Goal: Task Accomplishment & Management: Complete application form

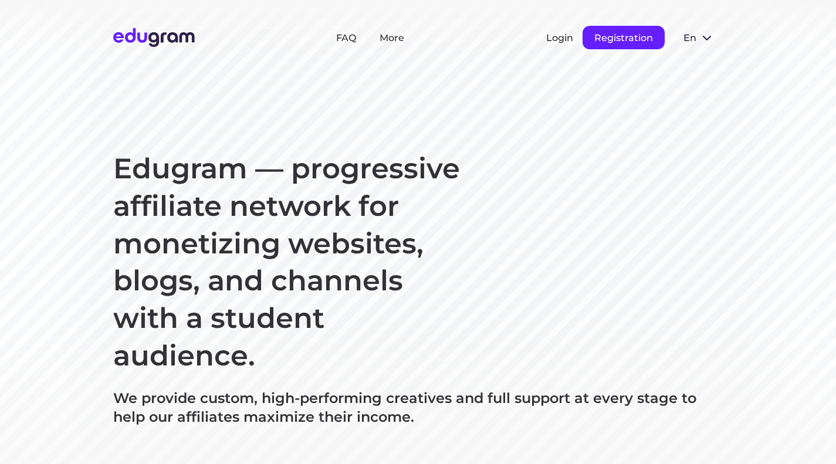
click at [592, 31] on button "Registration" at bounding box center [623, 37] width 82 height 23
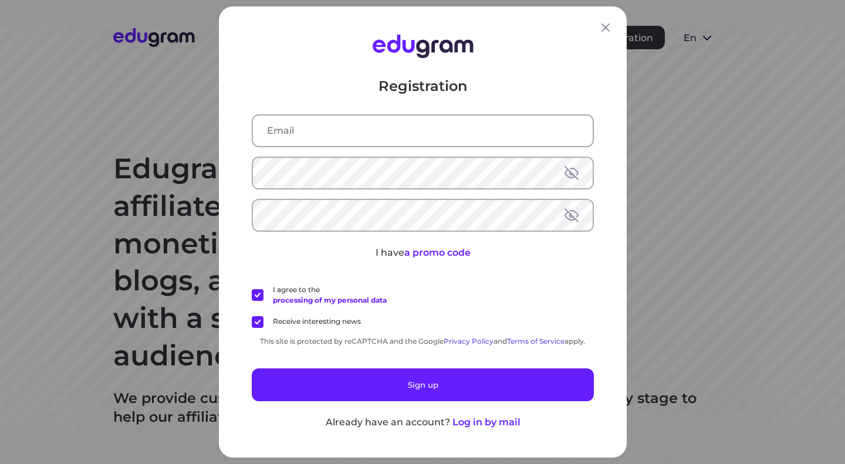
click at [428, 147] on div at bounding box center [423, 130] width 342 height 33
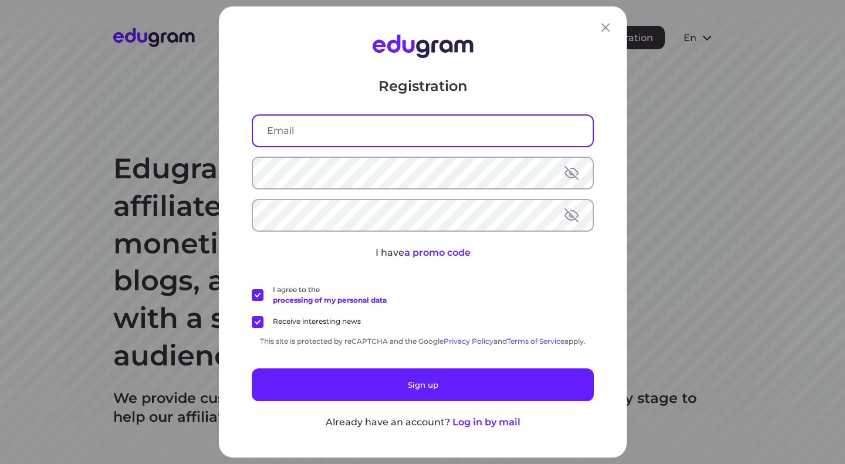
click at [418, 138] on input "text" at bounding box center [423, 131] width 340 height 31
type input "[EMAIL_ADDRESS][DOMAIN_NAME]"
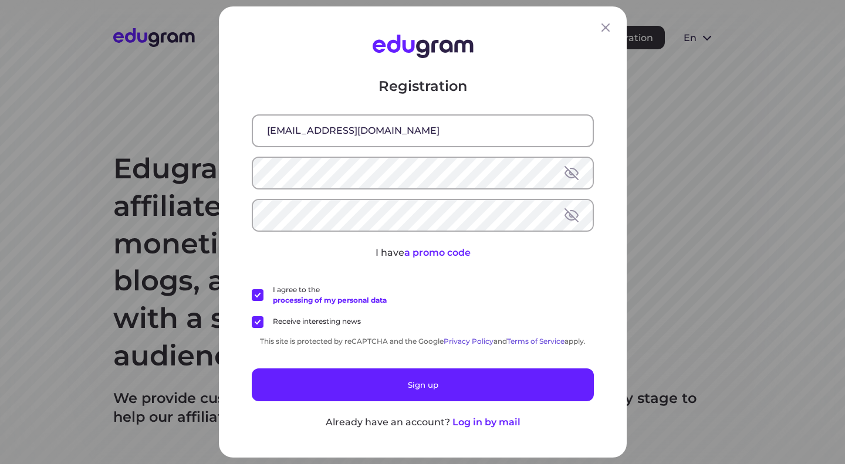
click at [253, 319] on label "Receive interesting news" at bounding box center [306, 322] width 109 height 12
click at [0, 0] on input "Receive interesting news" at bounding box center [0, 0] width 0 height 0
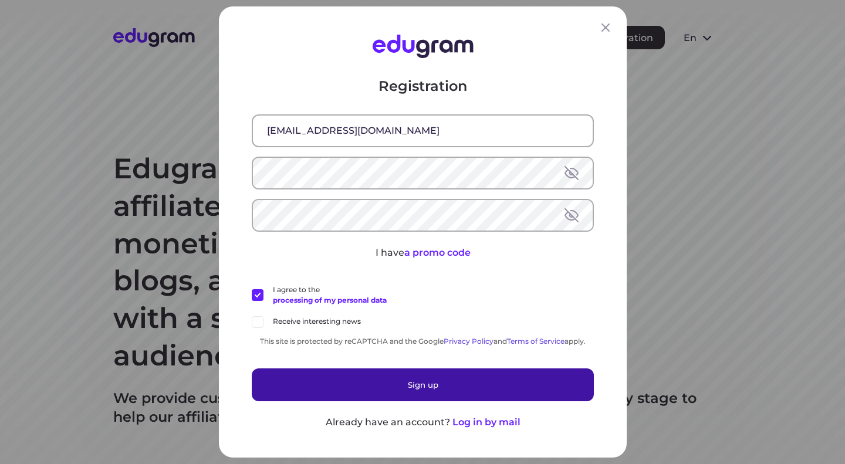
click at [299, 369] on button "Sign up" at bounding box center [423, 384] width 342 height 33
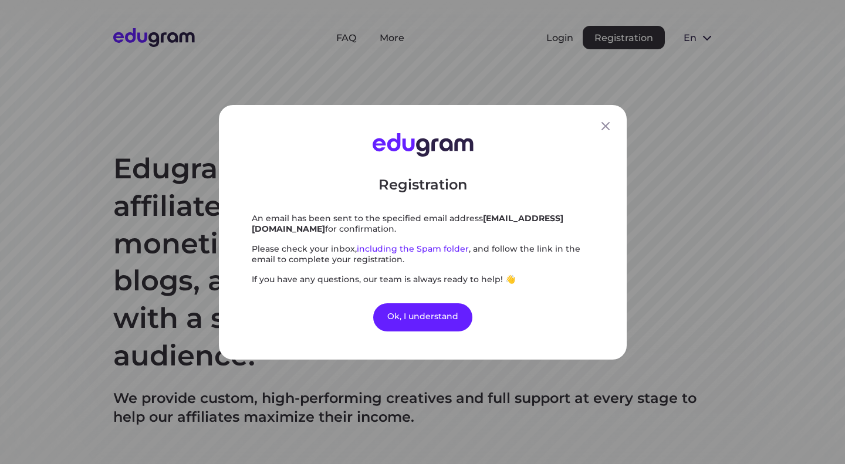
click at [326, 383] on div "Registration An email has been sent to the specified email address marinja.lang…" at bounding box center [422, 232] width 845 height 464
click at [438, 321] on div "Ok, I understand" at bounding box center [422, 317] width 99 height 28
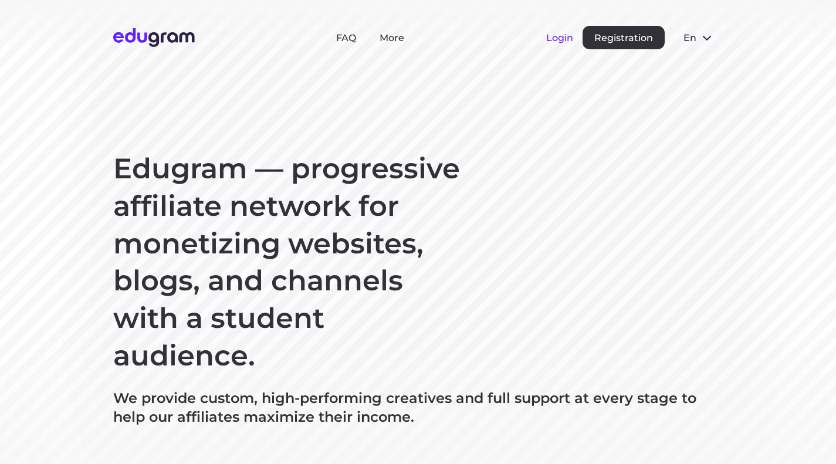
click at [561, 35] on button "Login" at bounding box center [559, 37] width 27 height 11
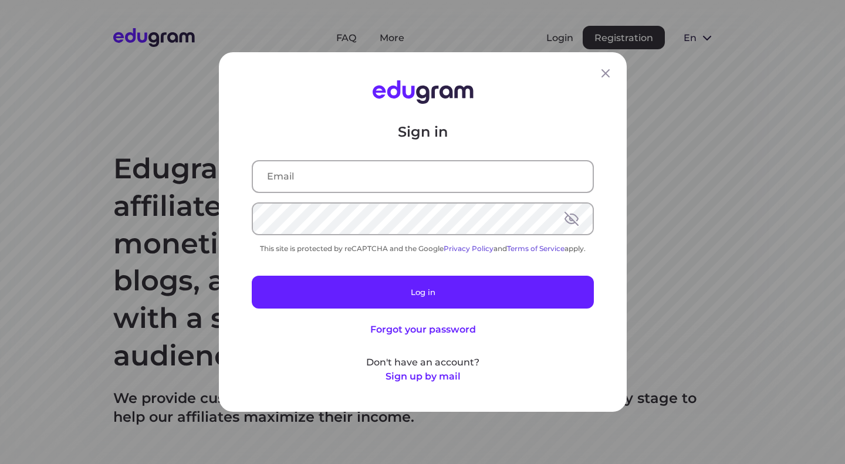
type input "marinja.langholf@gmail.com"
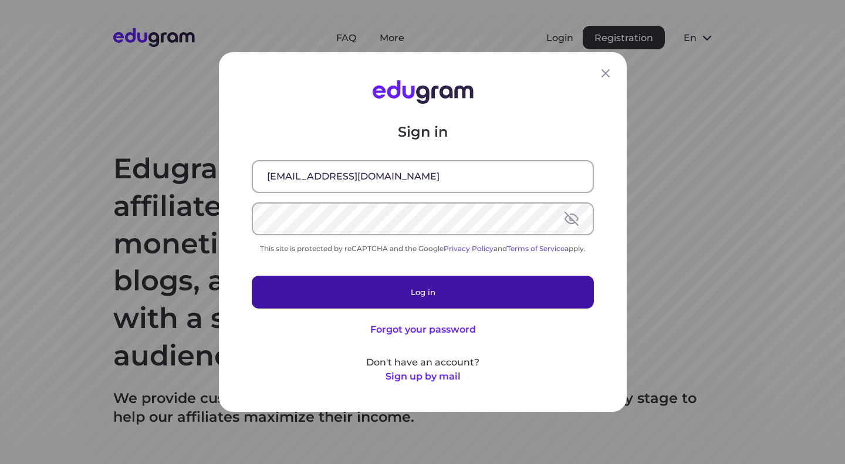
click at [394, 288] on button "Log in" at bounding box center [423, 292] width 342 height 33
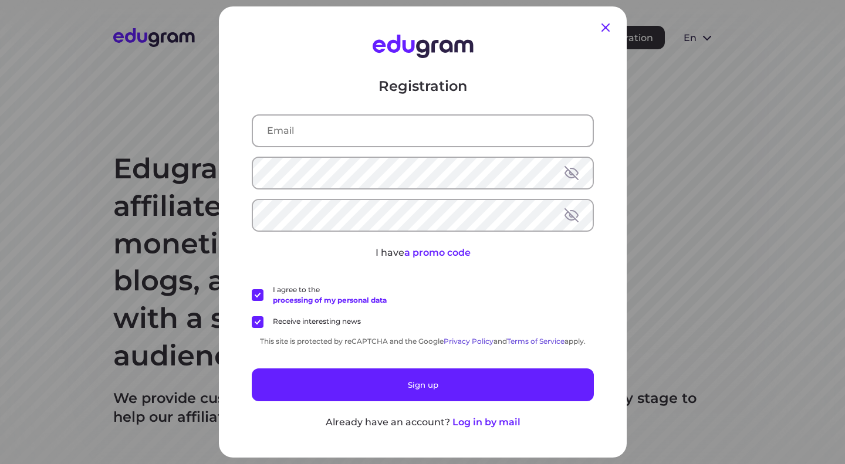
type input "[EMAIL_ADDRESS][DOMAIN_NAME]"
click at [603, 31] on icon at bounding box center [605, 28] width 14 height 14
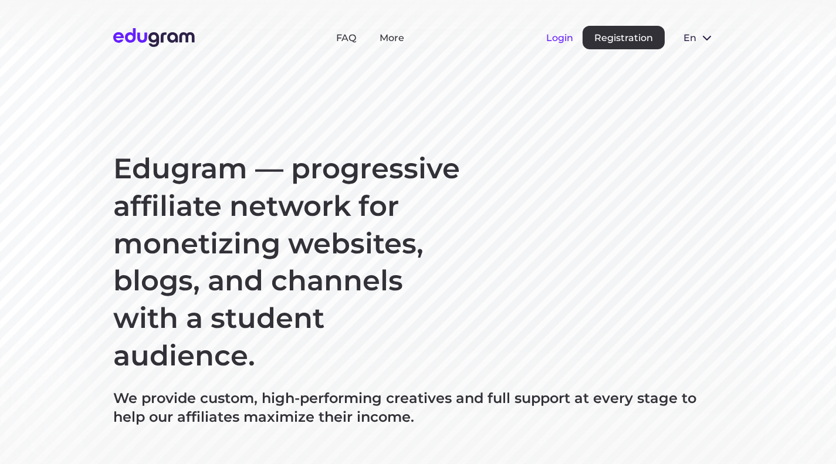
click at [568, 43] on button "Login" at bounding box center [559, 37] width 27 height 11
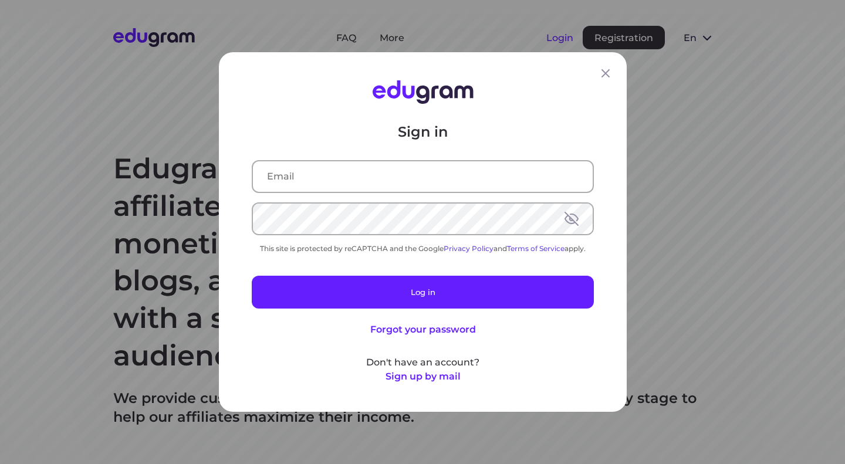
type input "[EMAIL_ADDRESS][DOMAIN_NAME]"
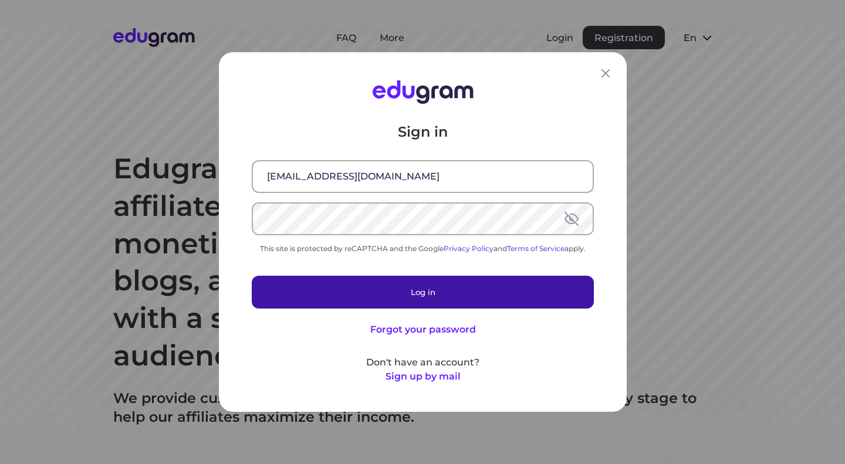
click at [424, 297] on button "Log in" at bounding box center [423, 292] width 342 height 33
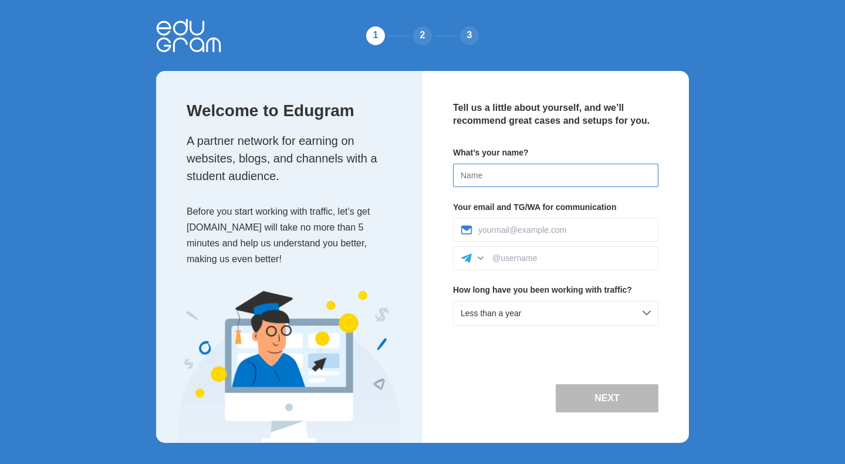
click at [500, 172] on input at bounding box center [555, 175] width 205 height 23
type input "Marinja"
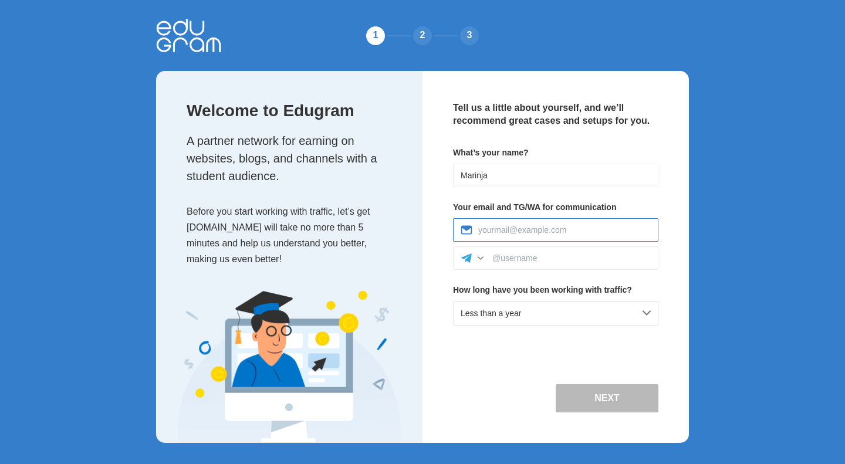
type input "marinja.langholf@gmail.com"
click at [537, 263] on div at bounding box center [555, 257] width 205 height 23
click at [531, 252] on div at bounding box center [555, 257] width 205 height 23
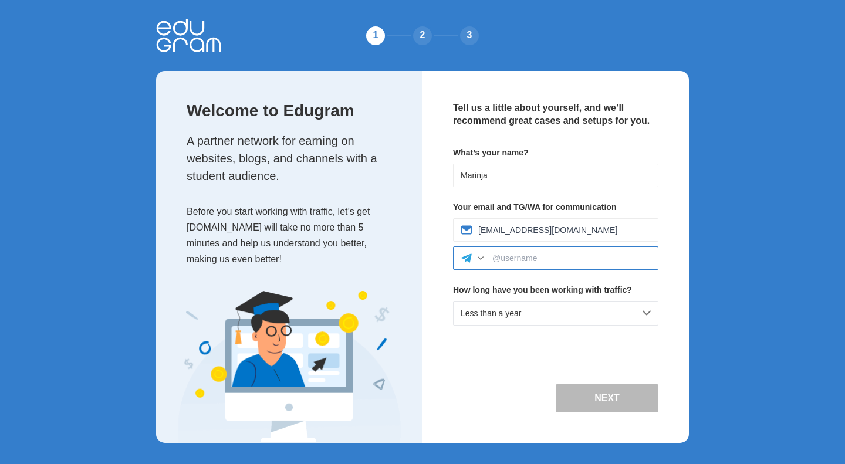
click at [531, 253] on input at bounding box center [571, 257] width 158 height 9
type input "m"
type input "marinja"
drag, startPoint x: 534, startPoint y: 256, endPoint x: 467, endPoint y: 261, distance: 66.4
click at [467, 261] on div "marinja" at bounding box center [555, 257] width 205 height 23
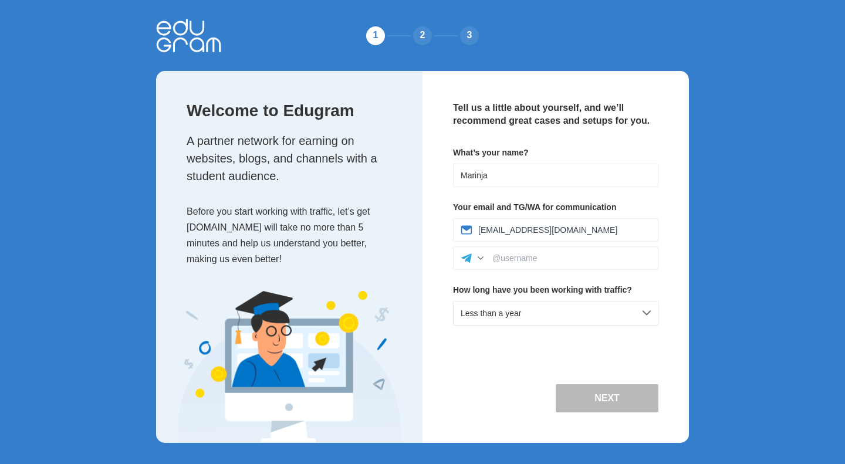
drag, startPoint x: 501, startPoint y: 162, endPoint x: 446, endPoint y: 177, distance: 57.2
click at [446, 177] on div "Tell us a little about yourself, and we’ll recommend great cases and setups for…" at bounding box center [555, 257] width 266 height 372
click at [486, 174] on input "Marinja" at bounding box center [555, 175] width 205 height 23
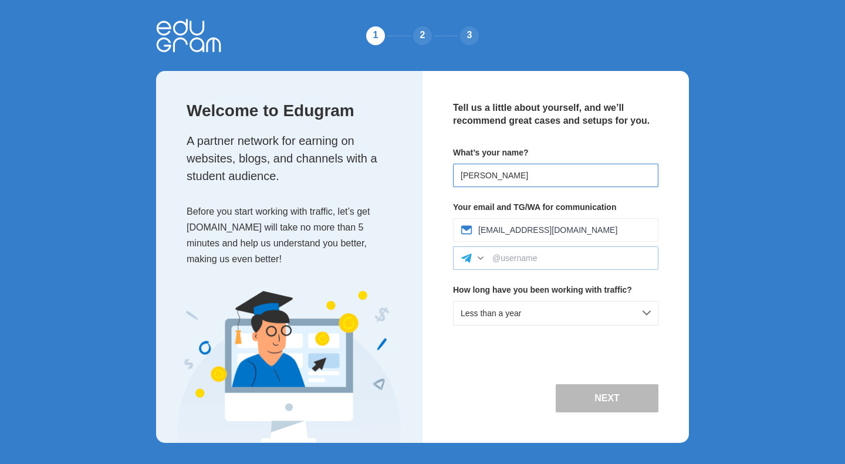
type input "[PERSON_NAME]"
click at [534, 269] on div at bounding box center [555, 257] width 205 height 23
click at [532, 265] on div at bounding box center [555, 257] width 205 height 23
click at [527, 252] on div at bounding box center [555, 257] width 205 height 23
click at [527, 255] on input at bounding box center [571, 257] width 158 height 9
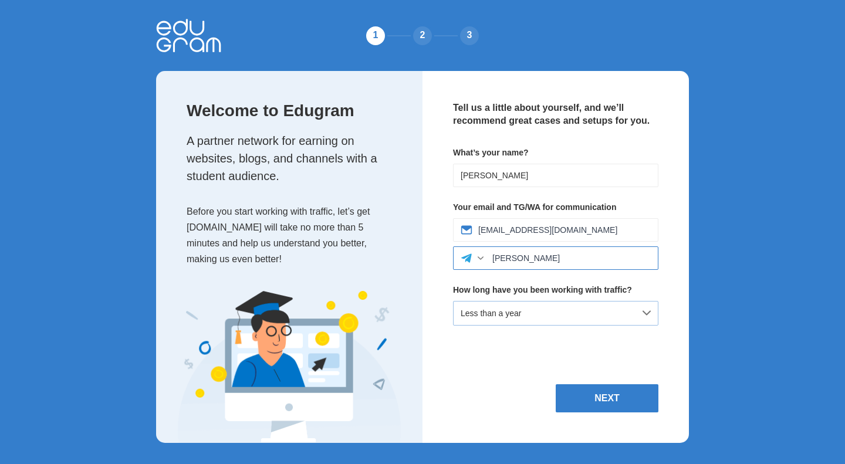
type input "[PERSON_NAME]"
click at [578, 322] on div "Less than a year" at bounding box center [555, 313] width 205 height 25
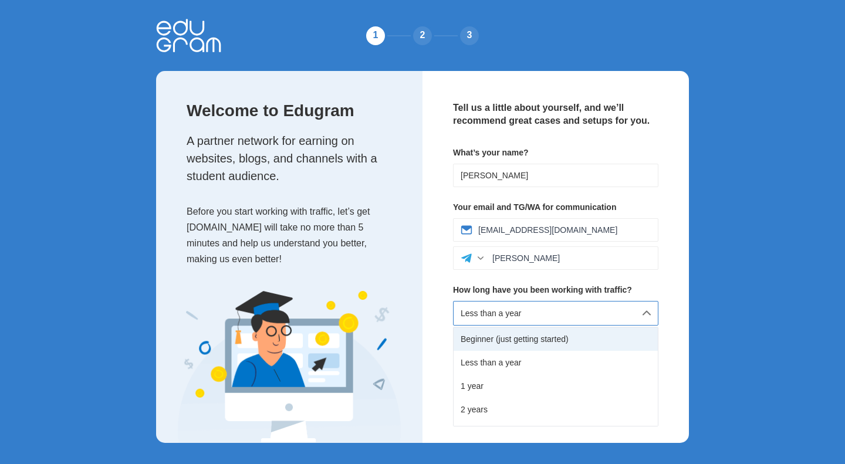
scroll to position [66, 0]
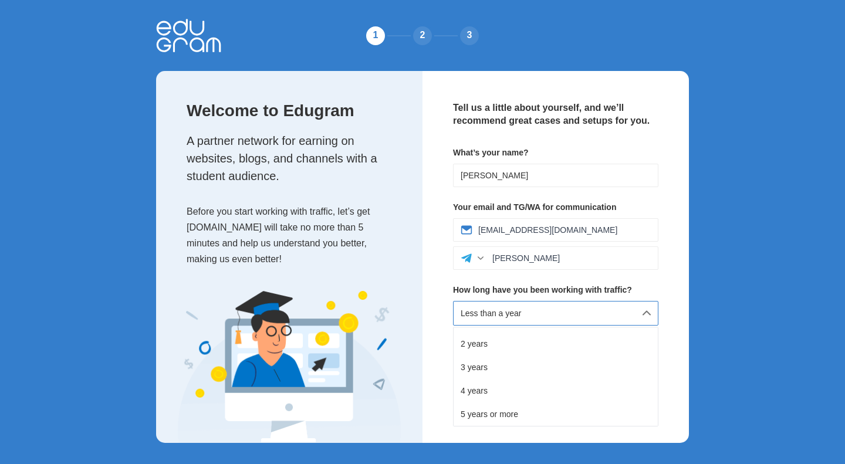
click at [665, 266] on div "Tell us a little about yourself, and we’ll recommend great cases and setups for…" at bounding box center [555, 257] width 266 height 372
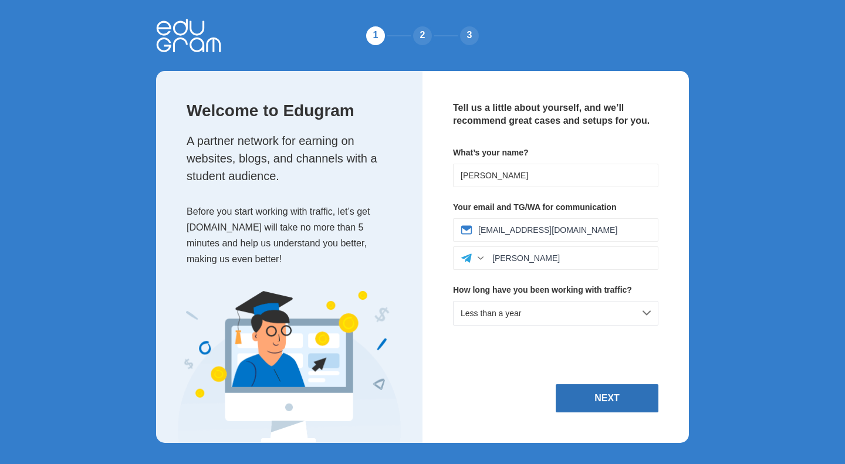
click at [606, 401] on button "Next" at bounding box center [606, 398] width 103 height 28
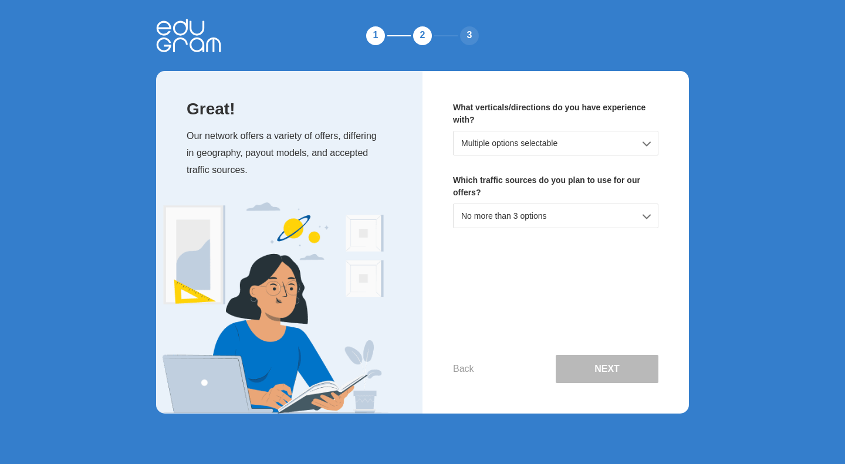
click at [592, 147] on div "Multiple options selectable" at bounding box center [555, 143] width 205 height 25
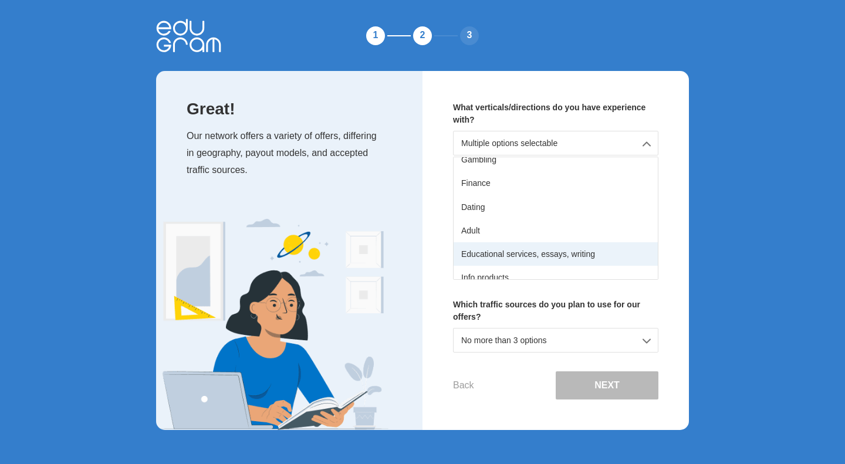
scroll to position [80, 0]
click at [550, 254] on div "Educational services, essays, writing" at bounding box center [555, 253] width 204 height 23
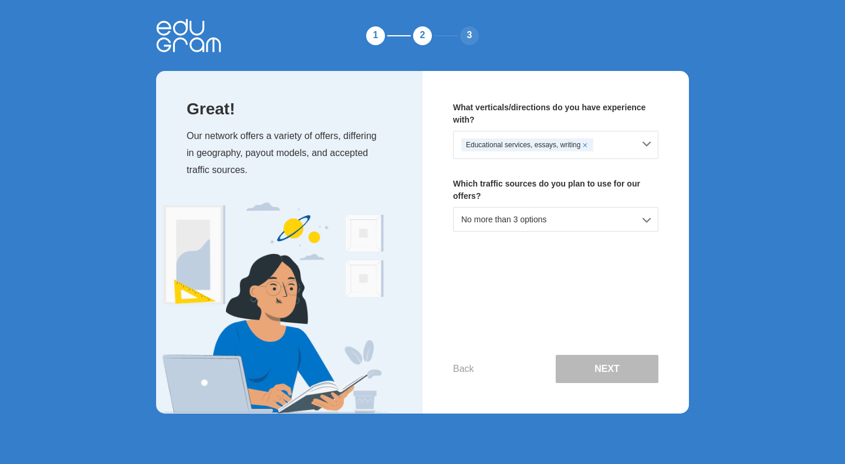
click at [555, 212] on div "No more than 3 options" at bounding box center [555, 219] width 205 height 25
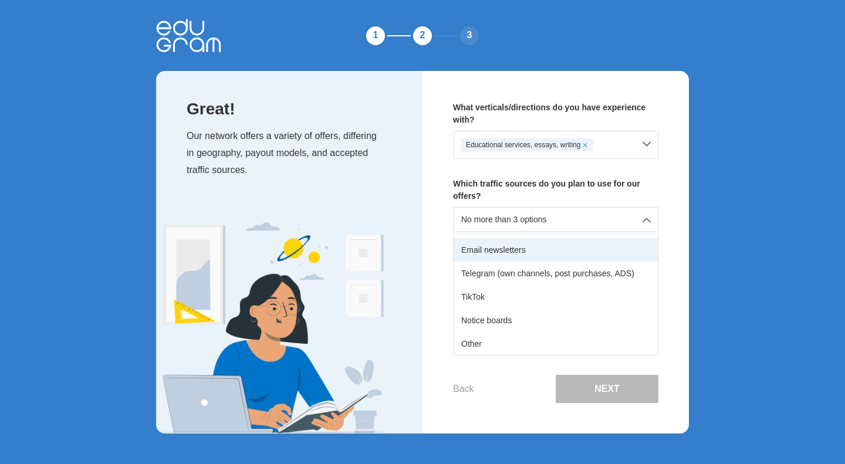
scroll to position [143, 0]
click at [516, 303] on div "TikTok" at bounding box center [555, 300] width 204 height 23
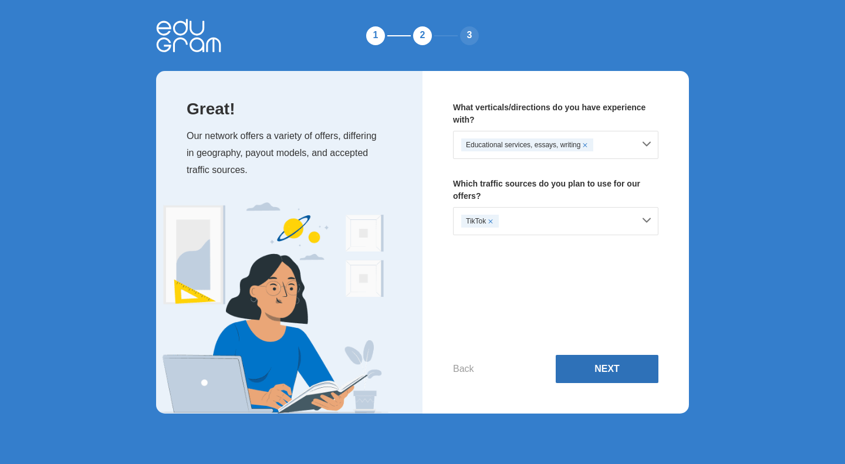
click at [589, 368] on button "Next" at bounding box center [606, 369] width 103 height 28
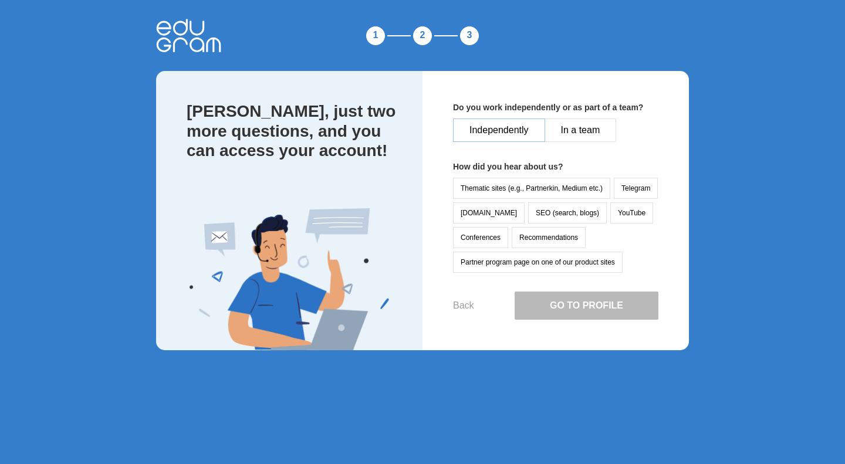
click at [517, 133] on button "Independently" at bounding box center [499, 129] width 92 height 23
click at [569, 299] on button "Go to Profile" at bounding box center [586, 306] width 144 height 28
click at [610, 221] on button "YouTube" at bounding box center [631, 212] width 43 height 21
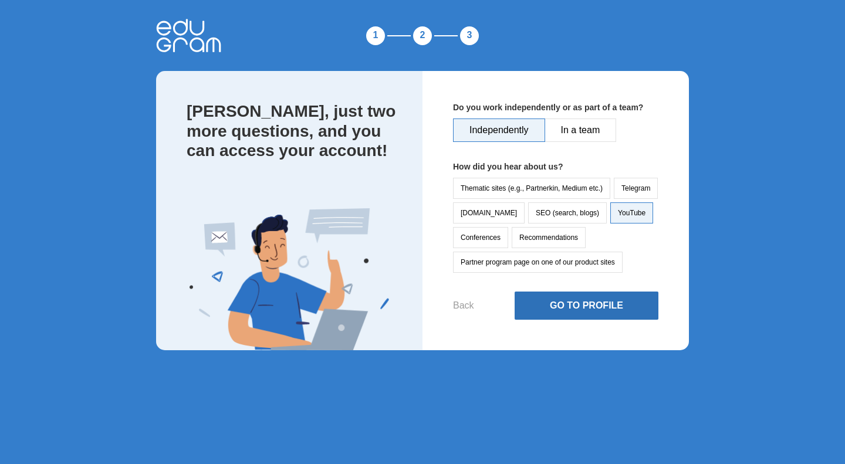
click at [574, 303] on button "Go to Profile" at bounding box center [586, 306] width 144 height 28
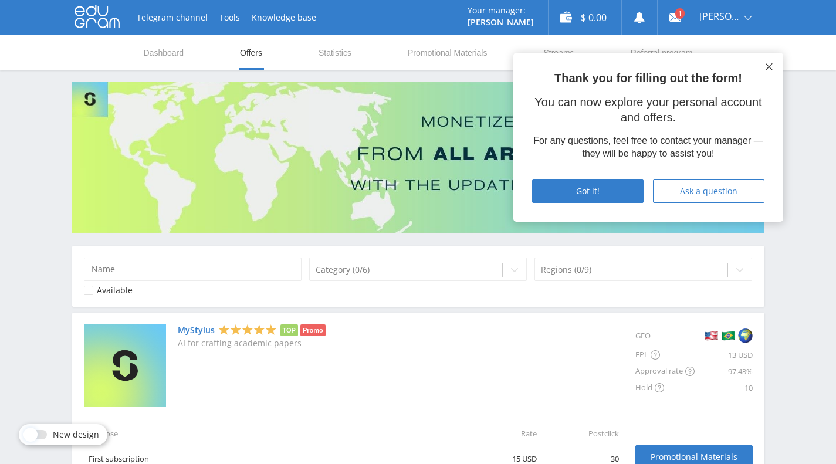
click at [765, 67] on icon at bounding box center [768, 66] width 7 height 7
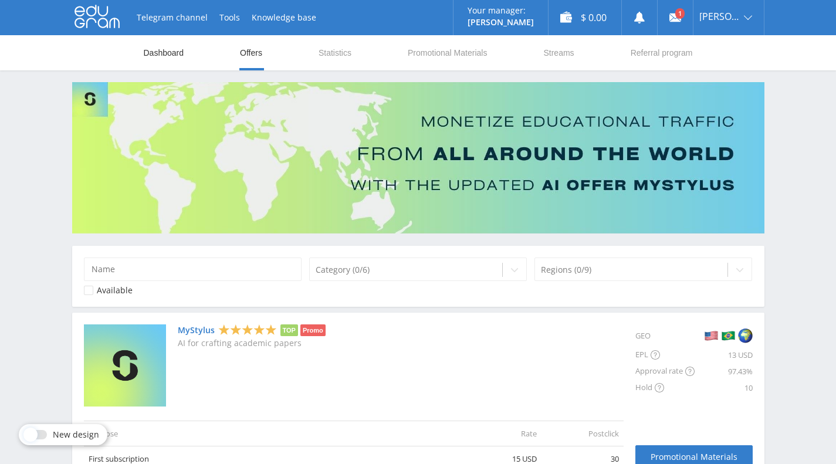
click at [180, 66] on link "Dashboard" at bounding box center [164, 52] width 43 height 35
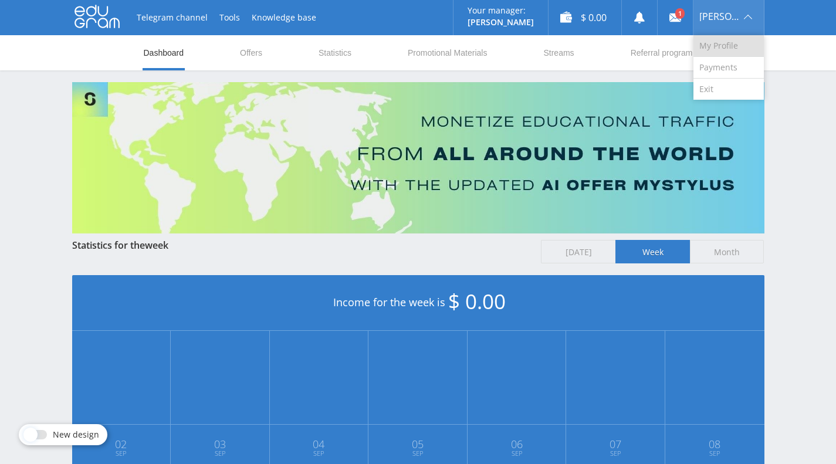
click at [731, 49] on link "My Profile" at bounding box center [728, 46] width 70 height 22
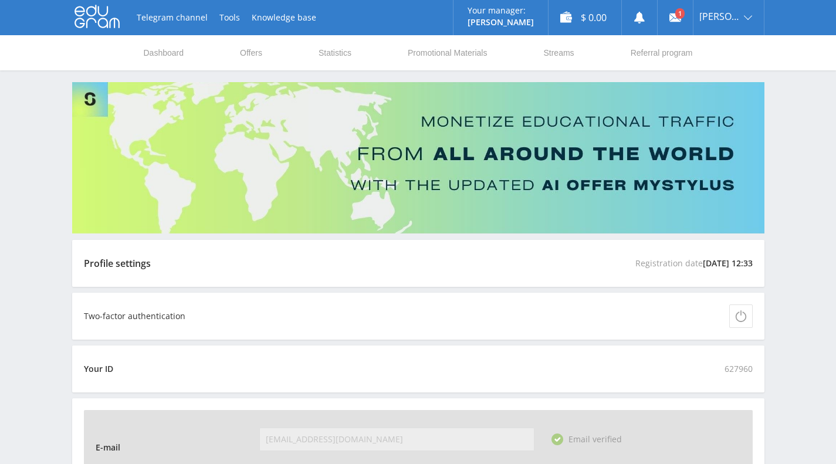
click at [433, 272] on div "Profile settings Registration date 09.09.2025 12:33" at bounding box center [418, 263] width 692 height 47
click at [135, 276] on div "Profile settings Registration date 09.09.2025 12:33" at bounding box center [418, 263] width 692 height 47
click at [680, 13] on link at bounding box center [675, 17] width 35 height 35
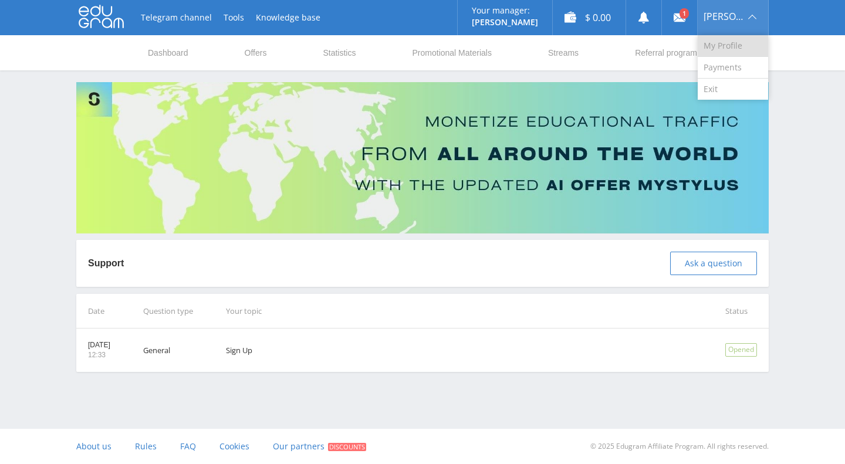
click at [726, 49] on link "My Profile" at bounding box center [732, 46] width 70 height 22
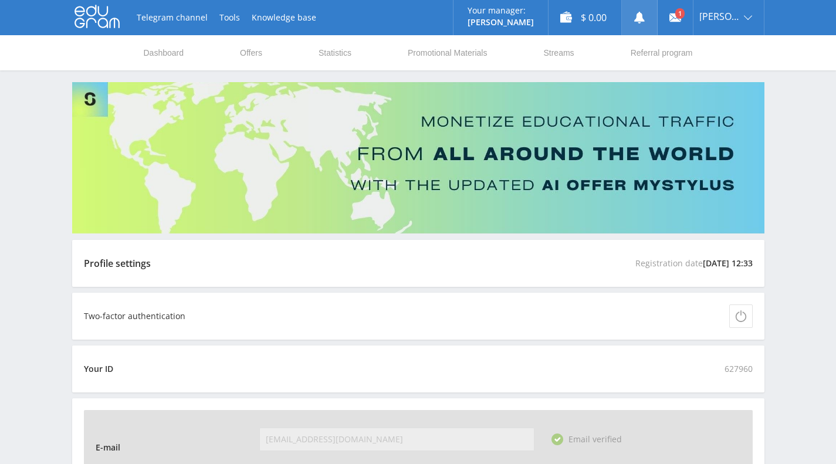
click at [636, 22] on link at bounding box center [639, 17] width 35 height 35
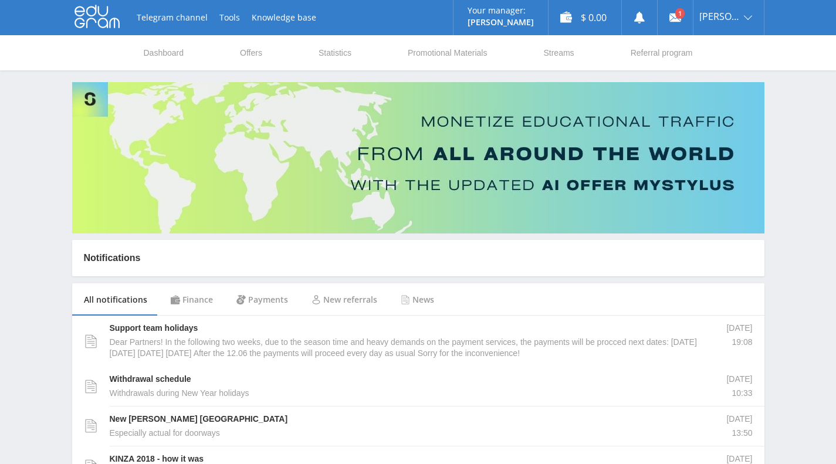
scroll to position [132, 0]
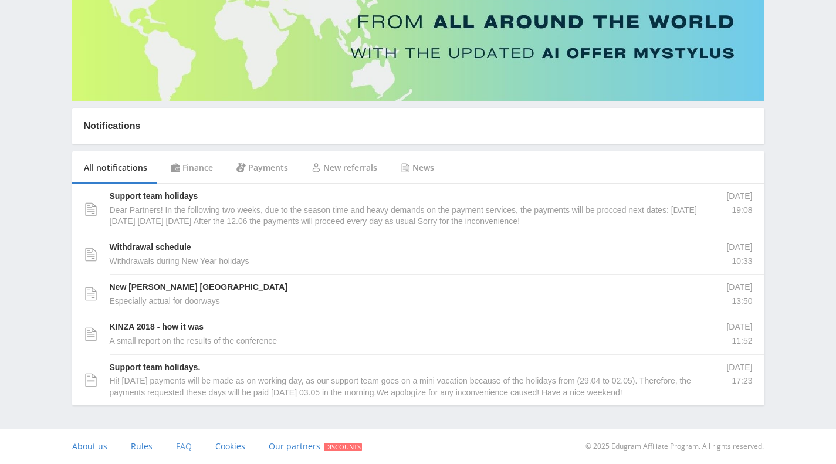
click at [185, 449] on span "FAQ" at bounding box center [184, 446] width 16 height 11
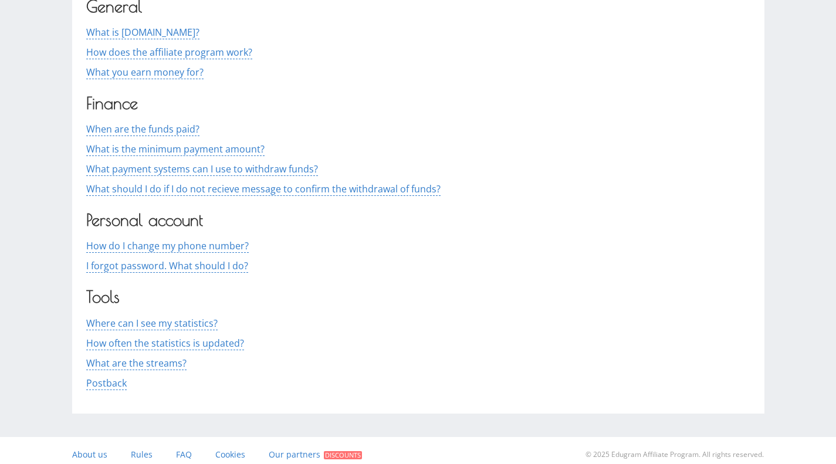
scroll to position [323, 0]
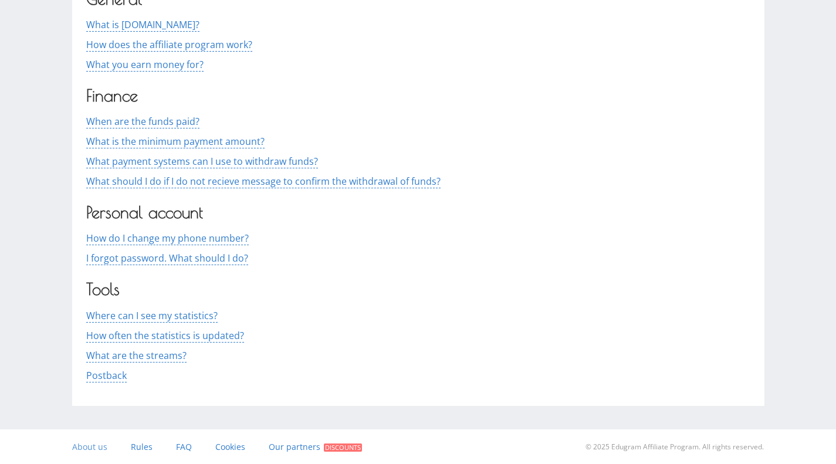
click at [74, 450] on span "About us" at bounding box center [89, 446] width 35 height 11
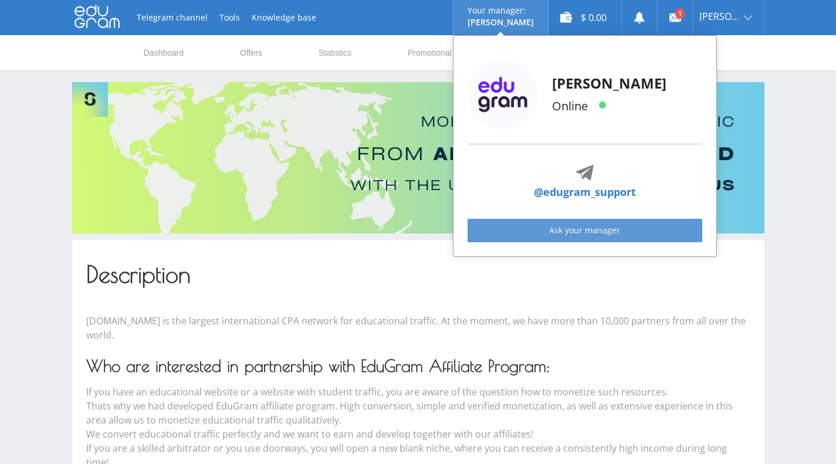
click at [542, 229] on link "Ask your manager" at bounding box center [584, 230] width 235 height 23
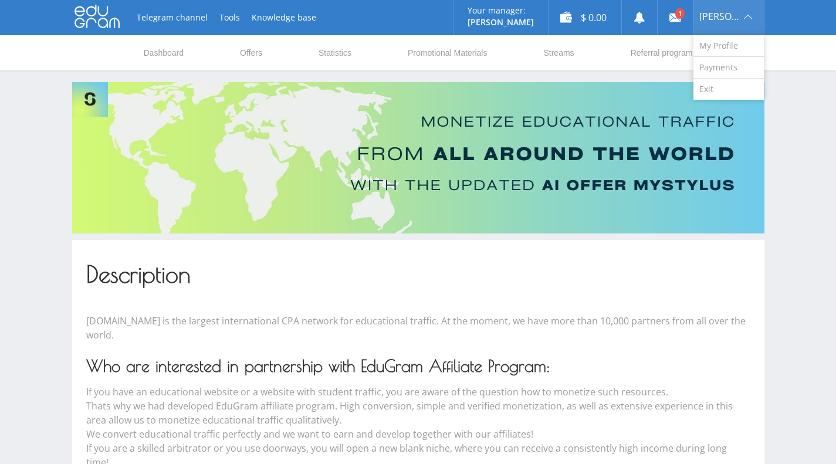
click at [736, 13] on span "[PERSON_NAME]" at bounding box center [719, 16] width 41 height 9
click at [730, 45] on link "My Profile" at bounding box center [728, 46] width 70 height 22
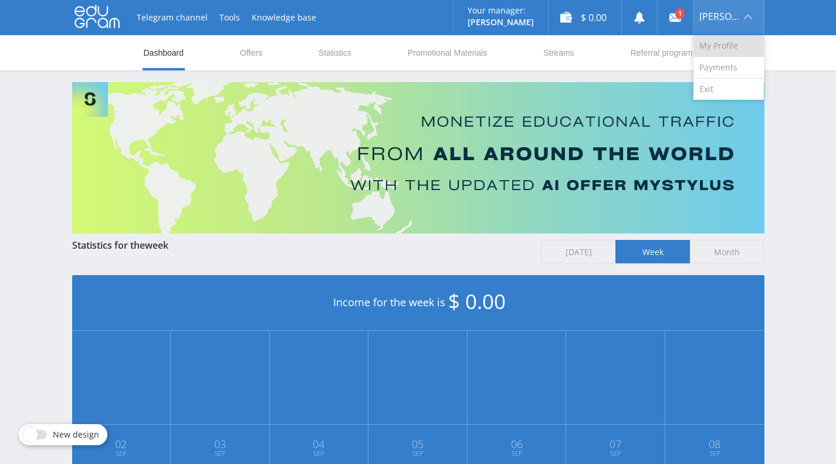
click at [720, 40] on link "My Profile" at bounding box center [728, 46] width 70 height 22
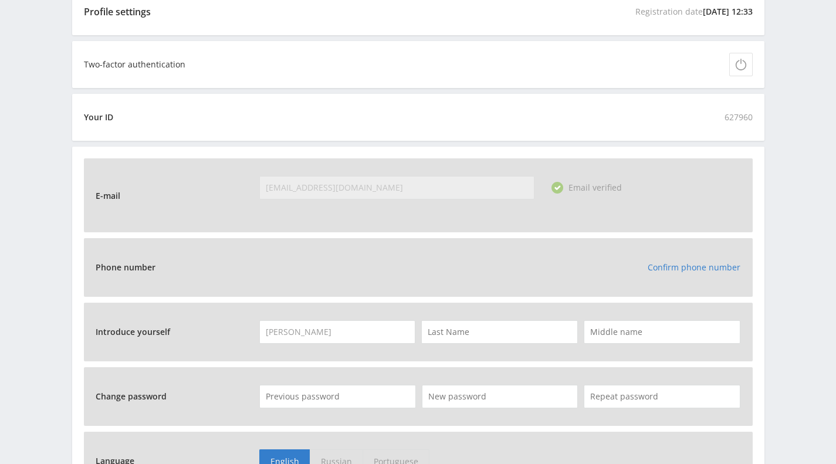
scroll to position [251, 0]
